Goal: Task Accomplishment & Management: Manage account settings

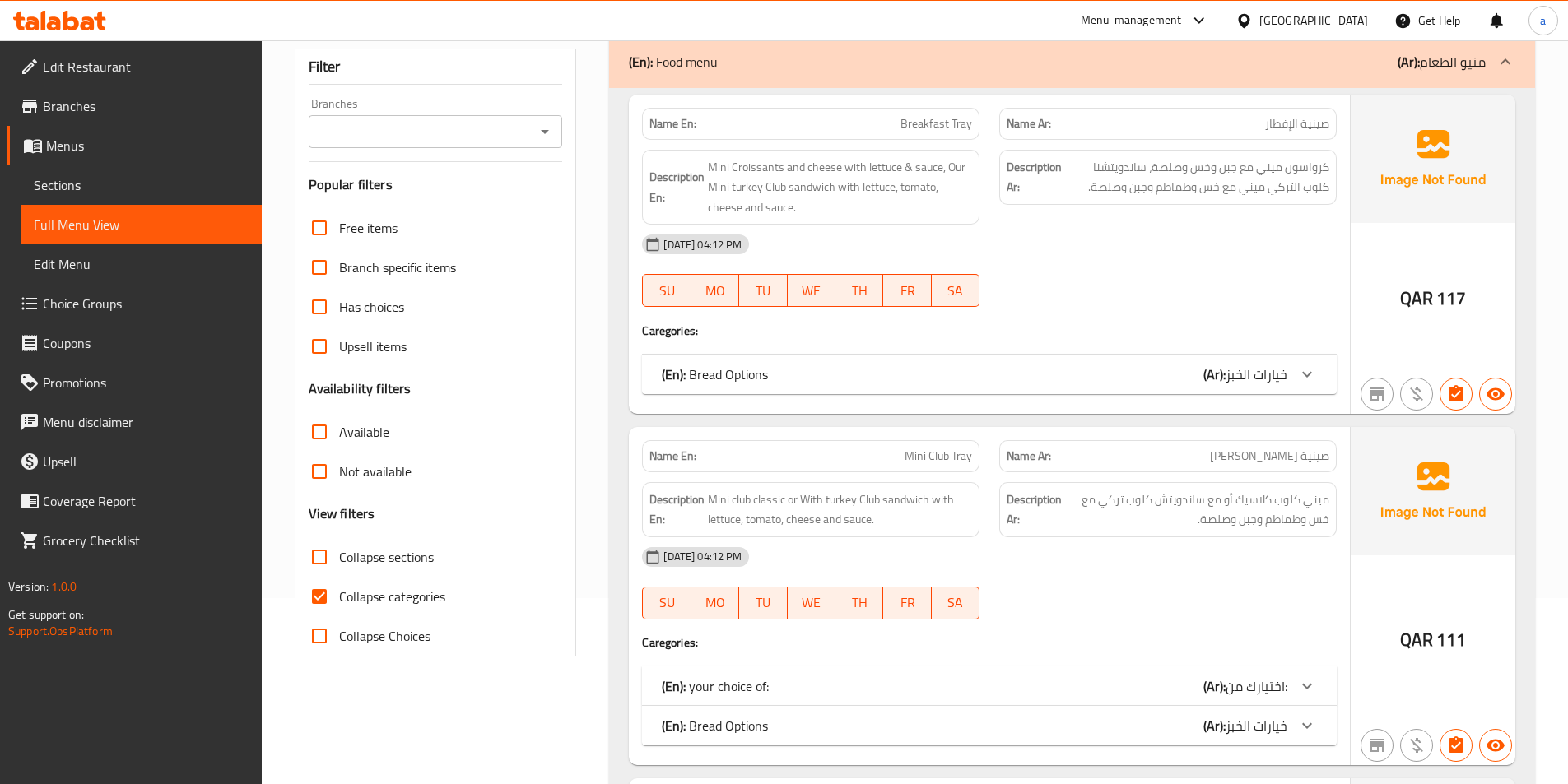
scroll to position [82, 0]
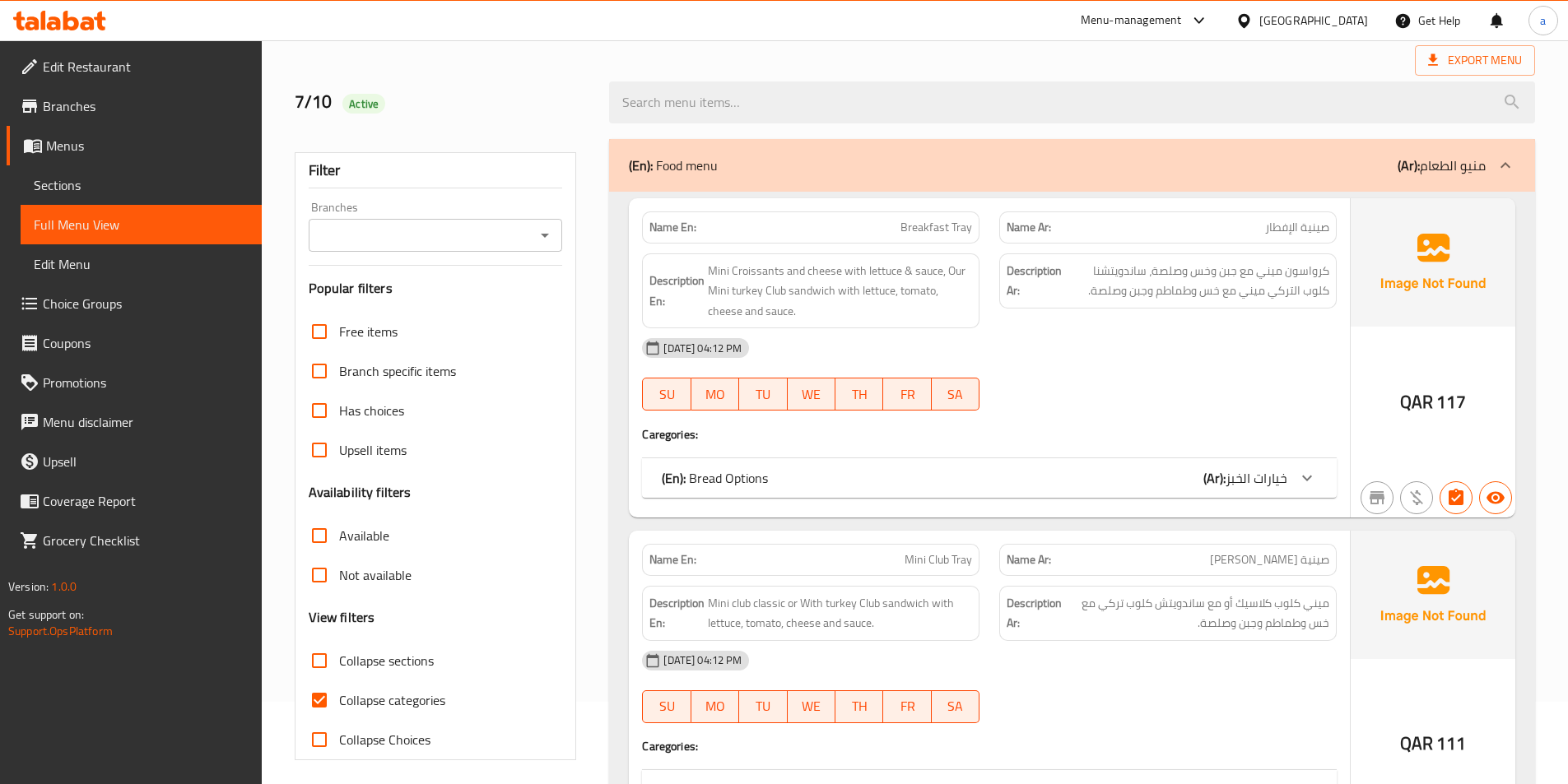
click at [158, 193] on span "Sections" at bounding box center [140, 185] width 215 height 20
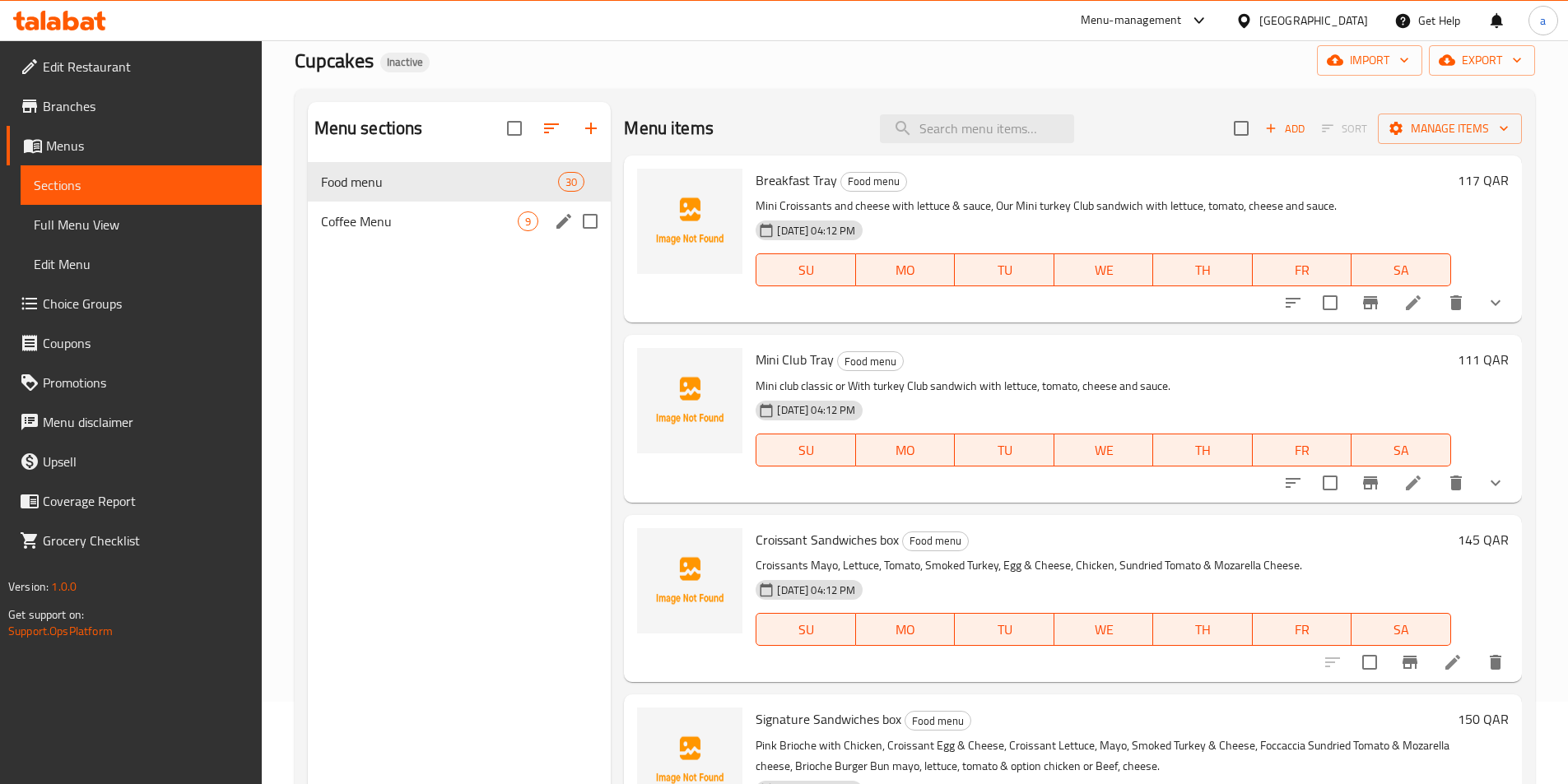
click at [384, 210] on div "Coffee Menu 9" at bounding box center [459, 221] width 303 height 40
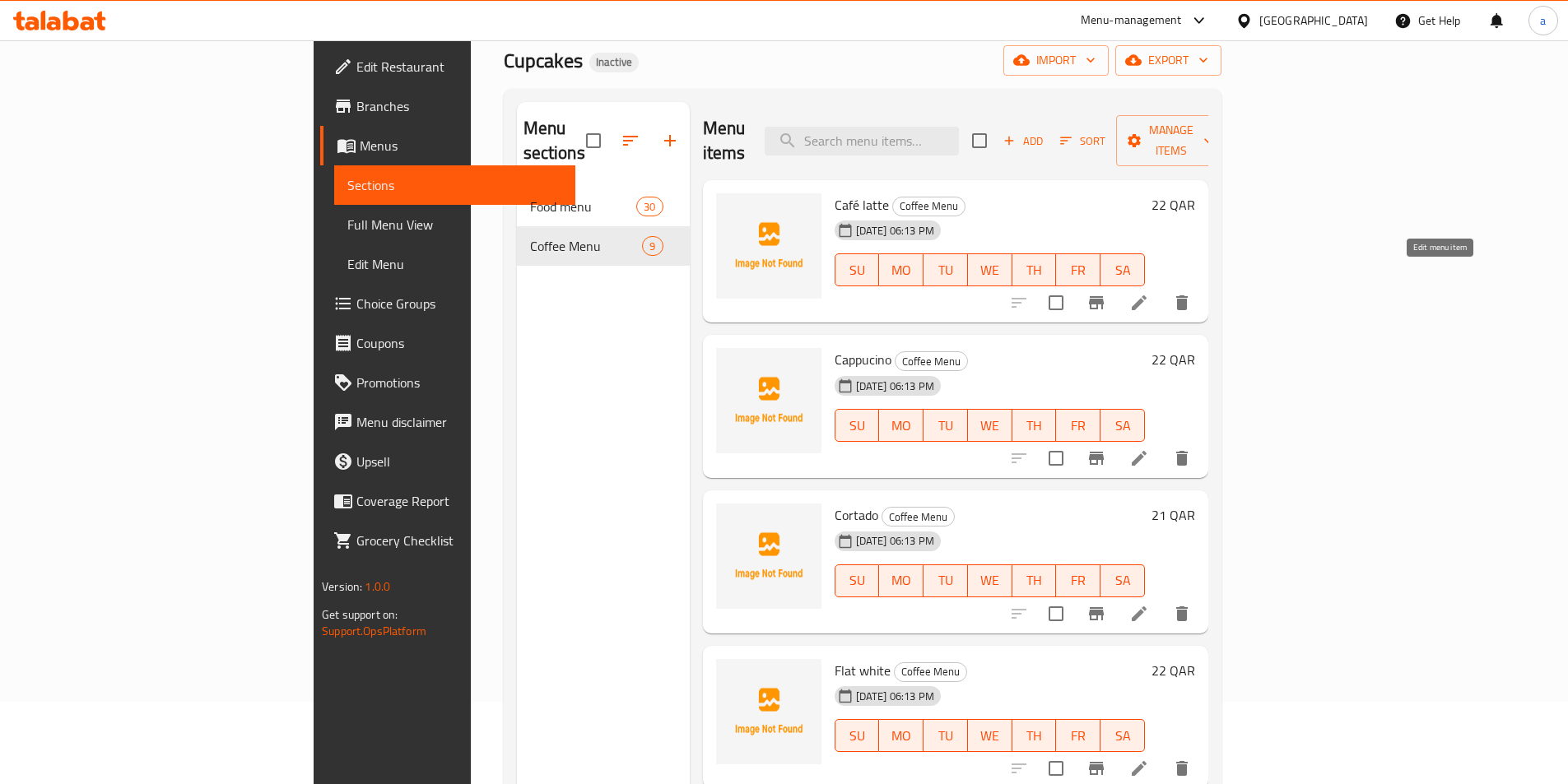
click at [1149, 293] on icon at bounding box center [1139, 302] width 20 height 20
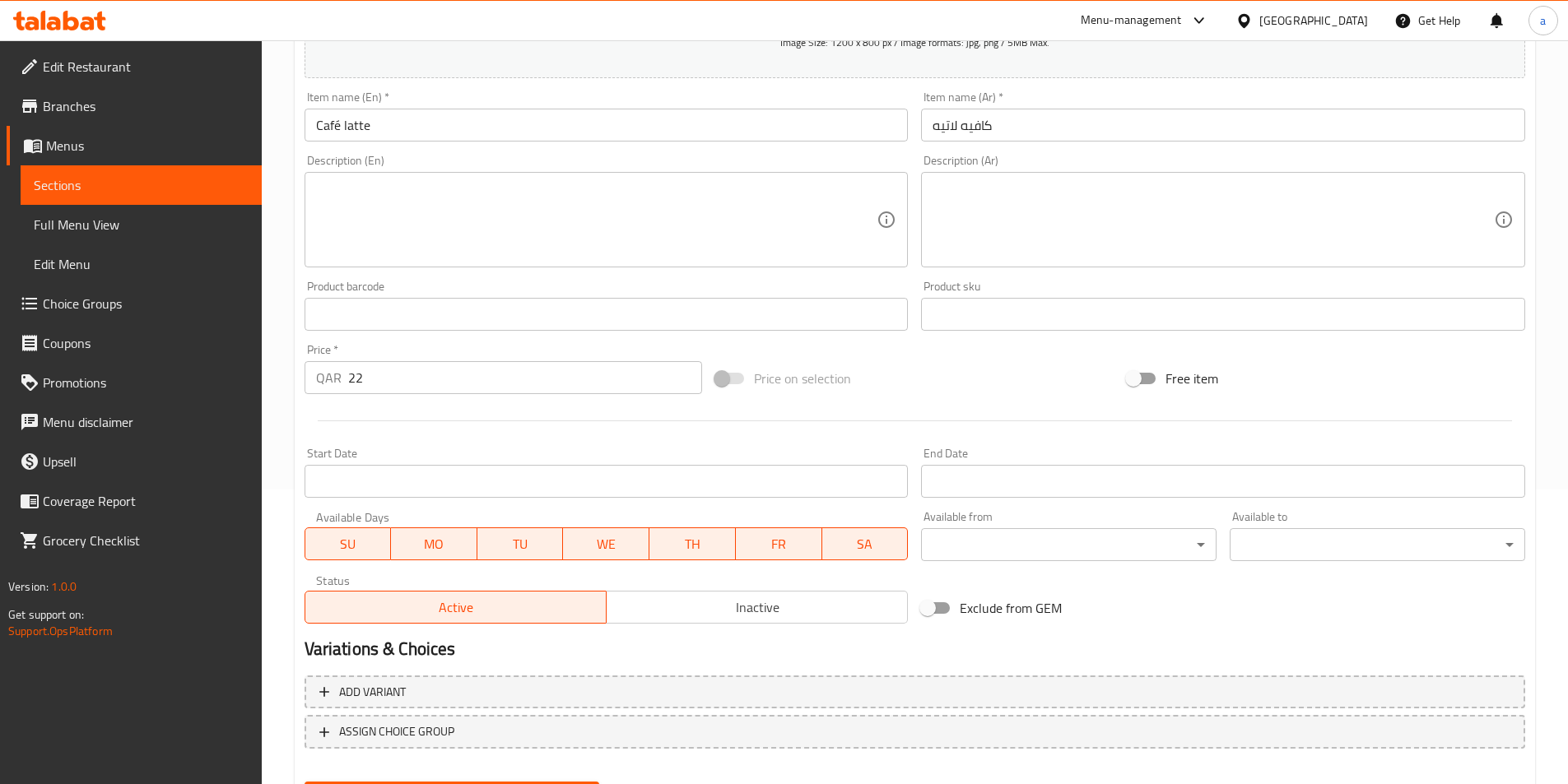
scroll to position [214, 0]
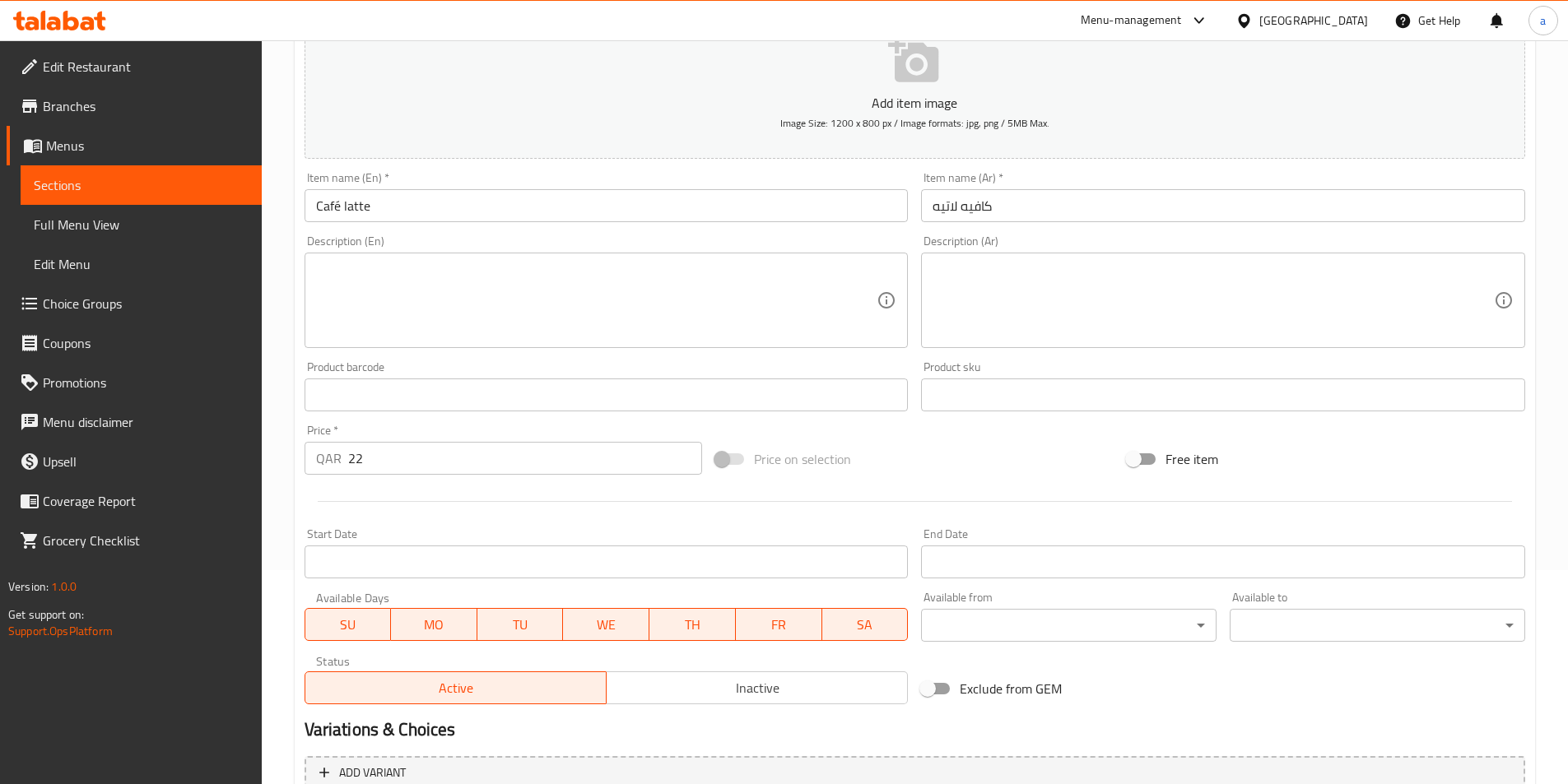
drag, startPoint x: 137, startPoint y: 220, endPoint x: 154, endPoint y: 183, distance: 40.7
click at [137, 220] on span "Full Menu View" at bounding box center [140, 225] width 215 height 20
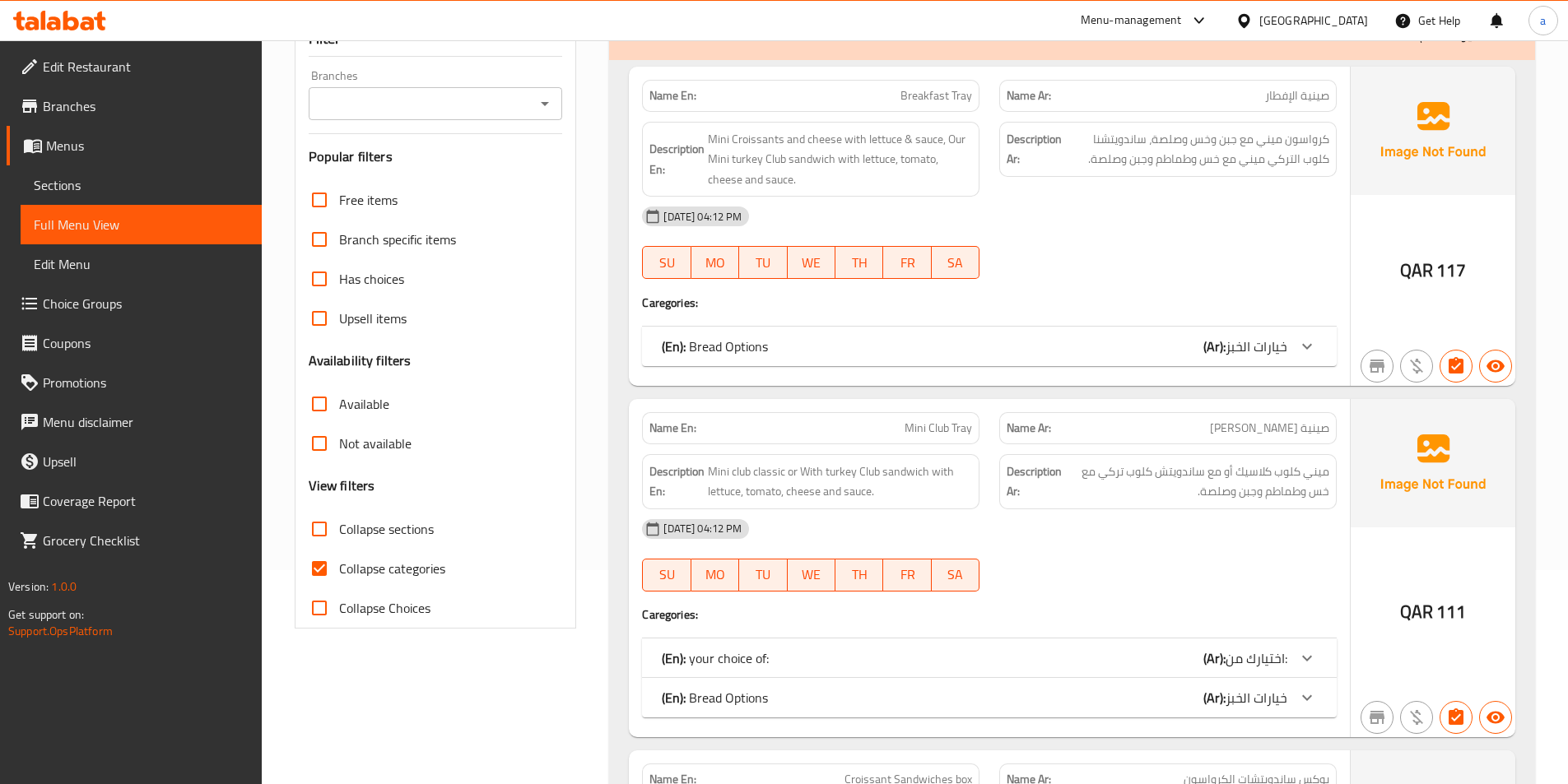
click at [154, 183] on span "Sections" at bounding box center [140, 185] width 215 height 20
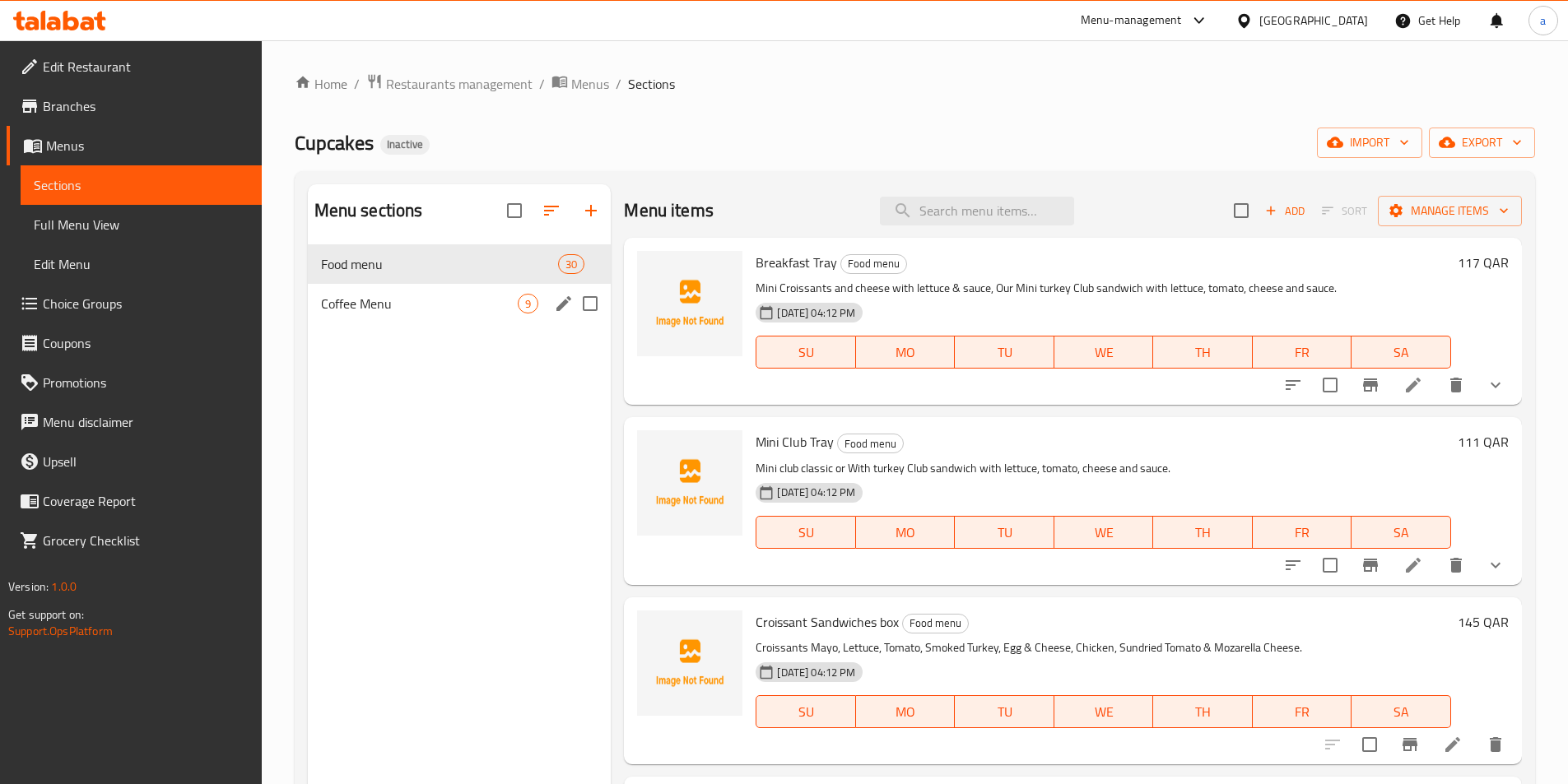
click at [483, 292] on div "Coffee Menu 9" at bounding box center [459, 303] width 303 height 40
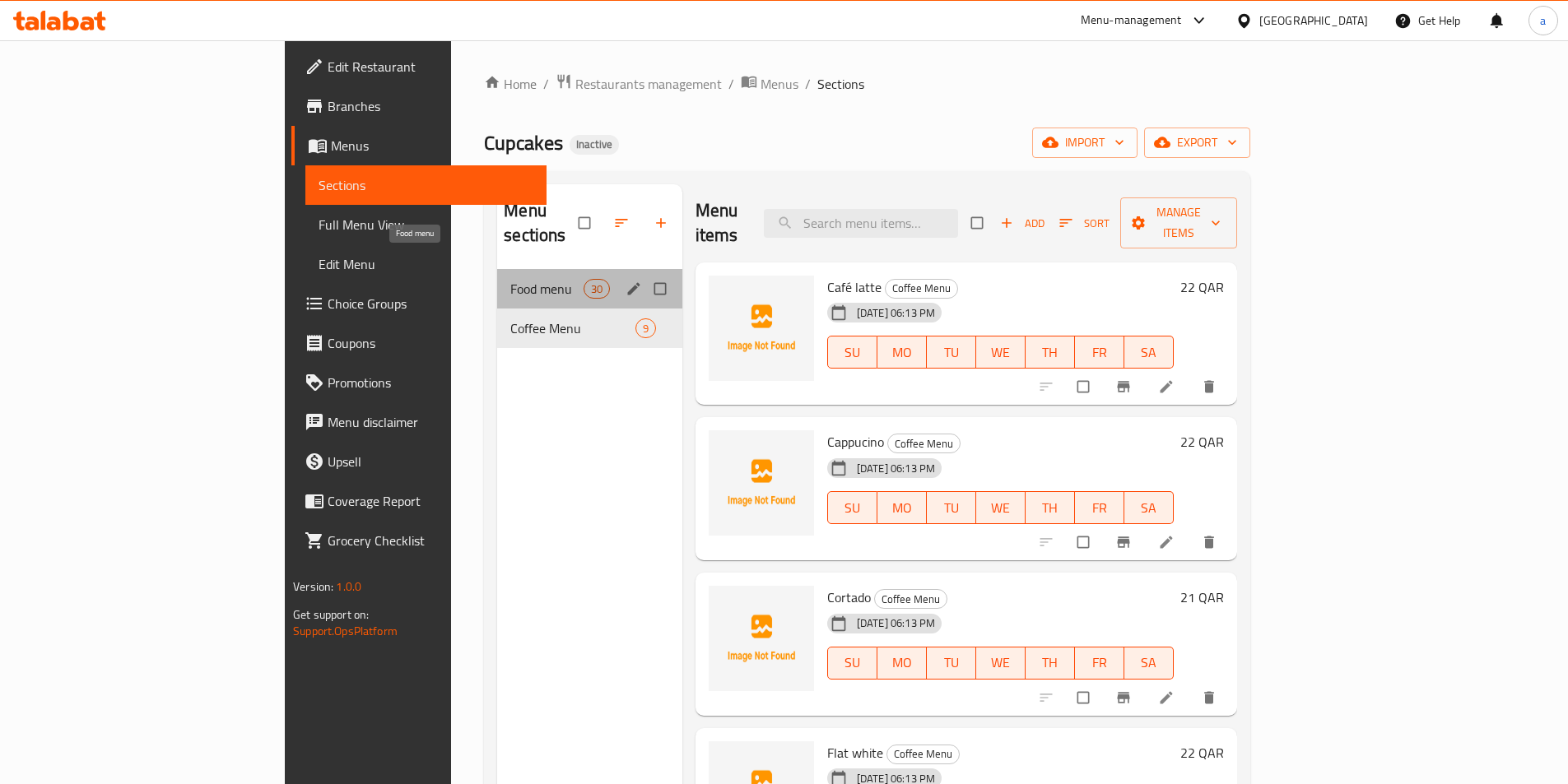
click at [510, 279] on span "Food menu" at bounding box center [546, 289] width 72 height 20
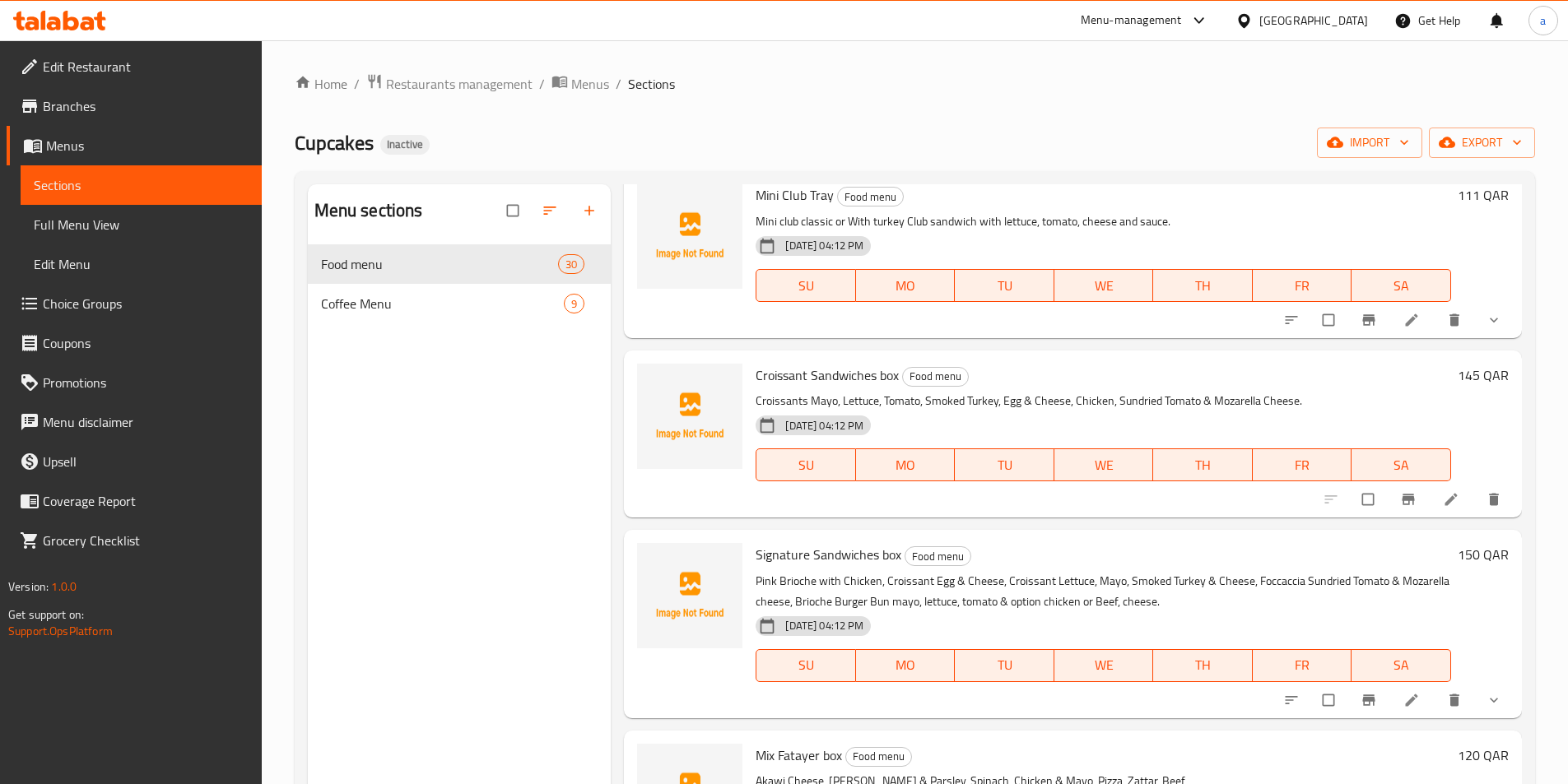
scroll to position [576, 0]
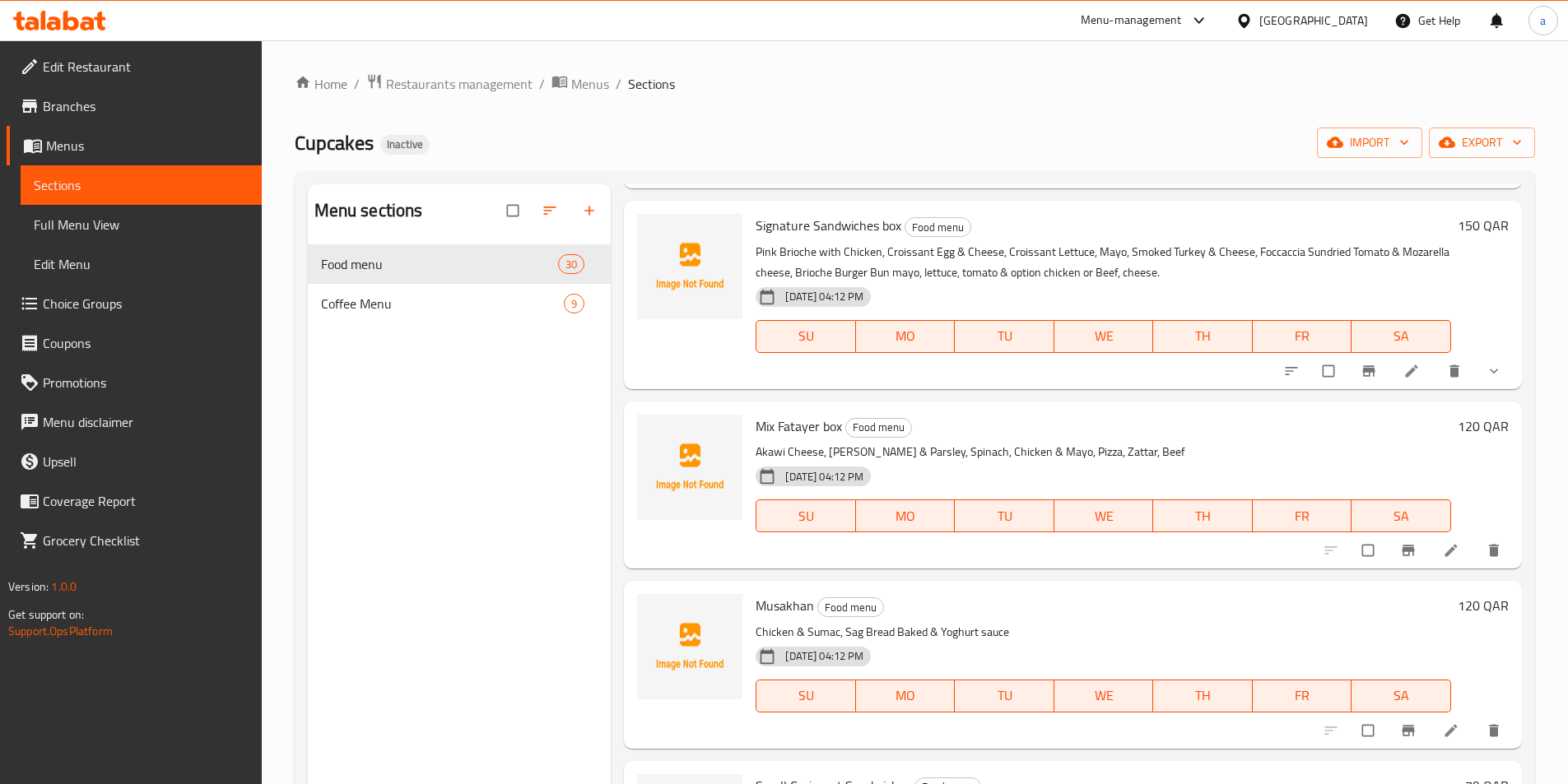
click at [122, 100] on span "Branches" at bounding box center [146, 106] width 206 height 20
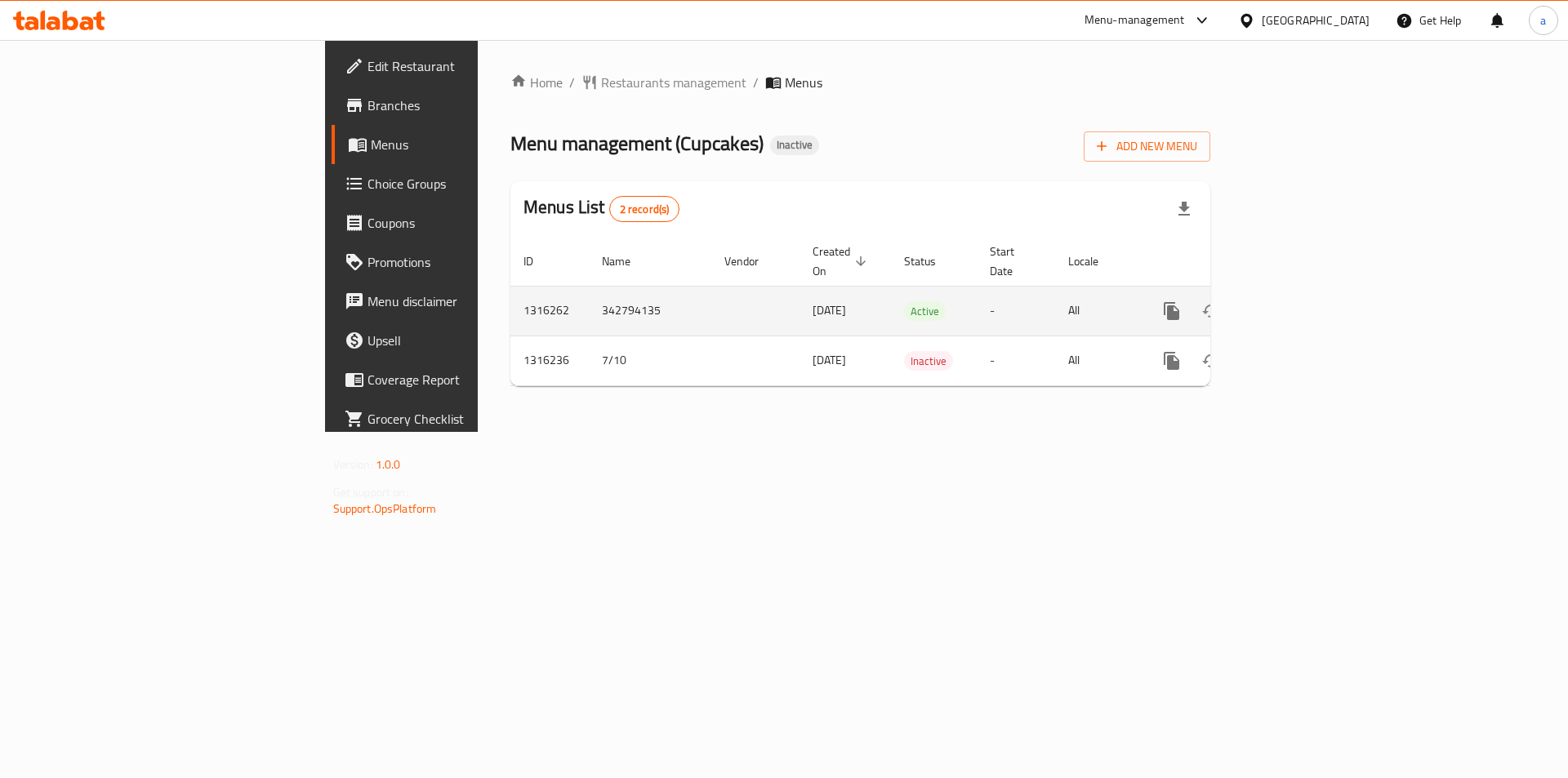
click at [1309, 291] on link "enhanced table" at bounding box center [1290, 311] width 39 height 39
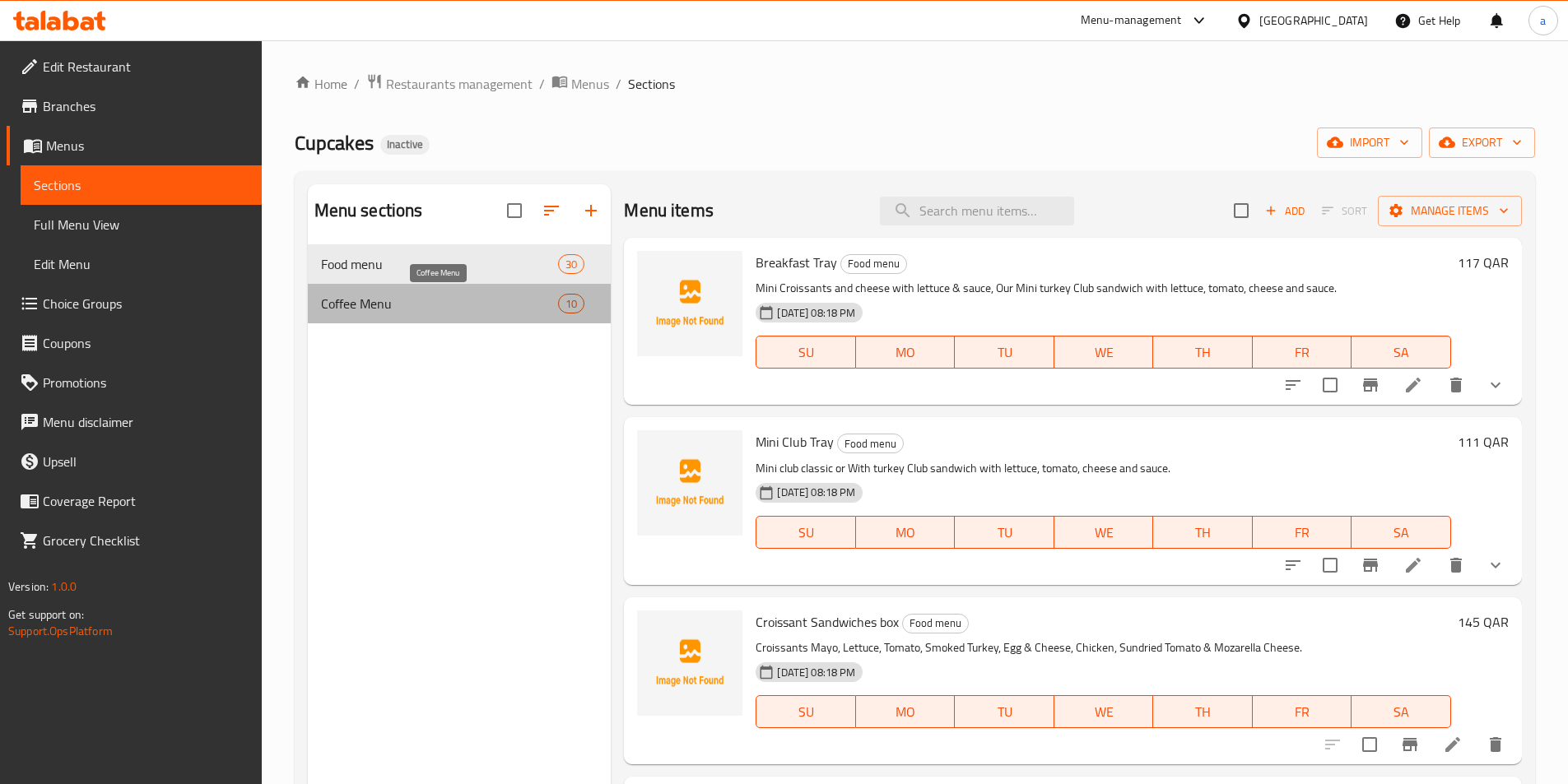
click at [498, 303] on span "Coffee Menu" at bounding box center [440, 303] width 238 height 20
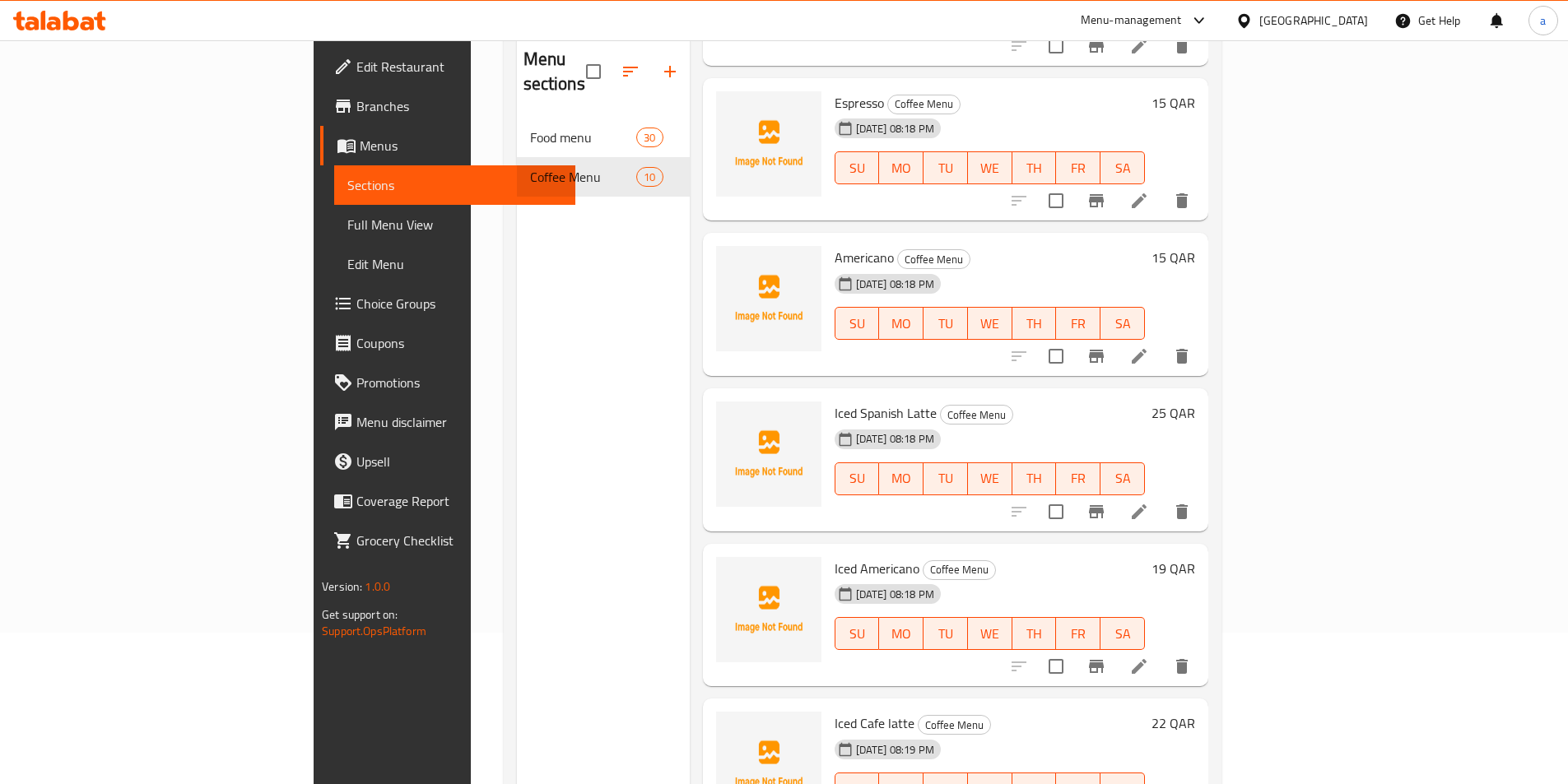
scroll to position [230, 0]
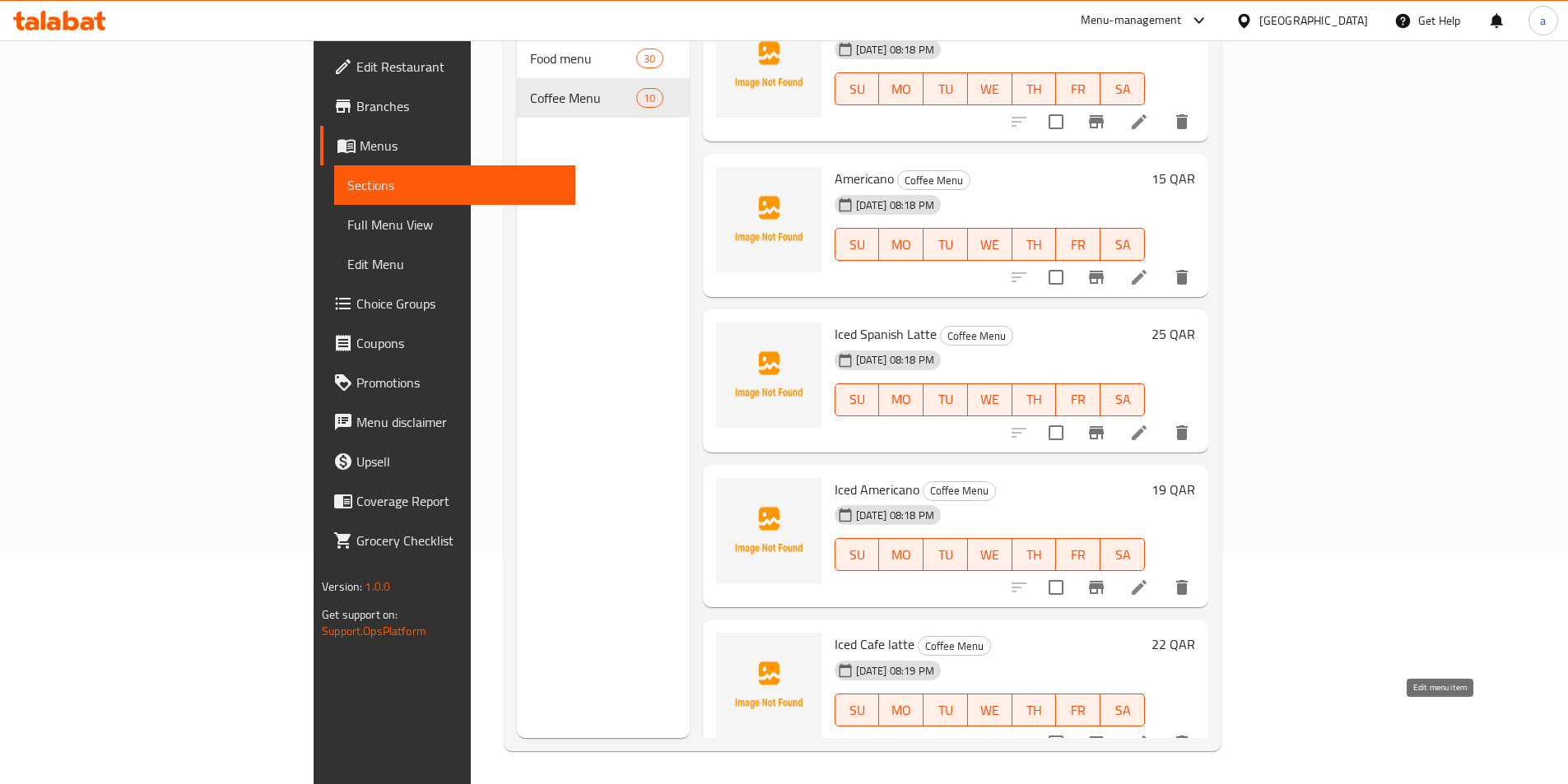
click at [1149, 734] on icon at bounding box center [1139, 743] width 20 height 20
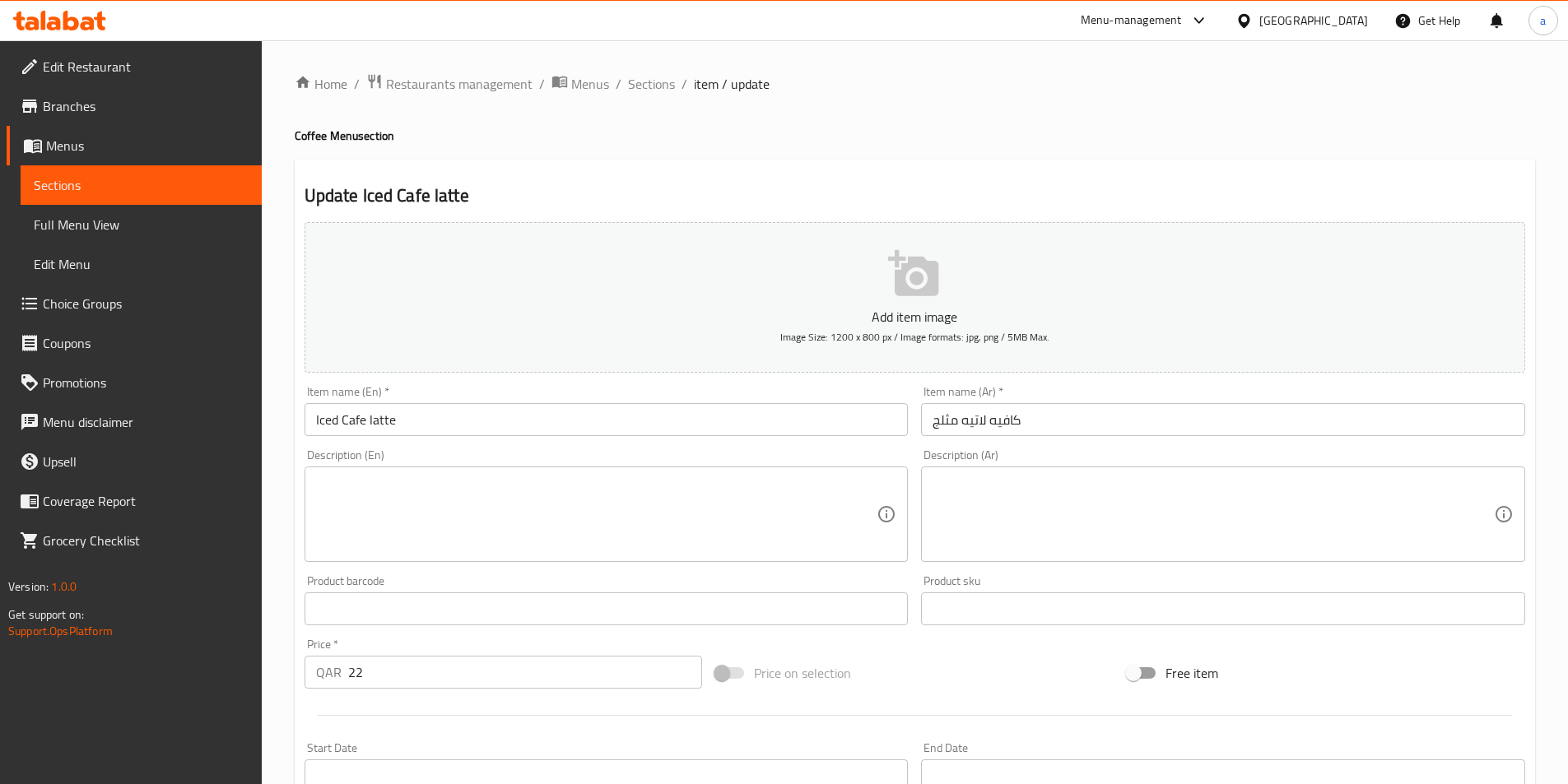
click at [130, 188] on span "Sections" at bounding box center [140, 185] width 215 height 20
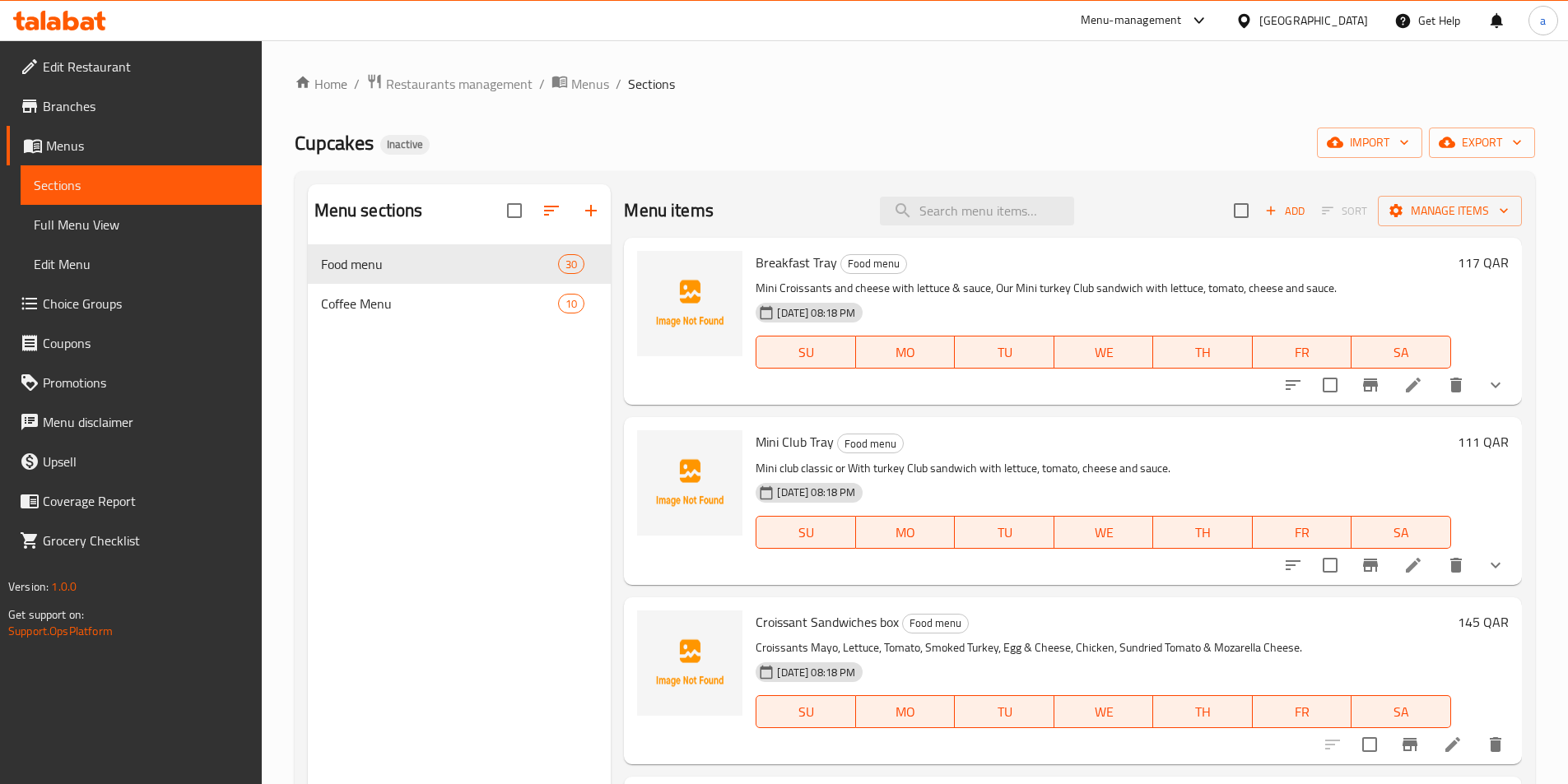
click at [139, 86] on link "Branches" at bounding box center [133, 106] width 255 height 40
